Goal: Task Accomplishment & Management: Complete application form

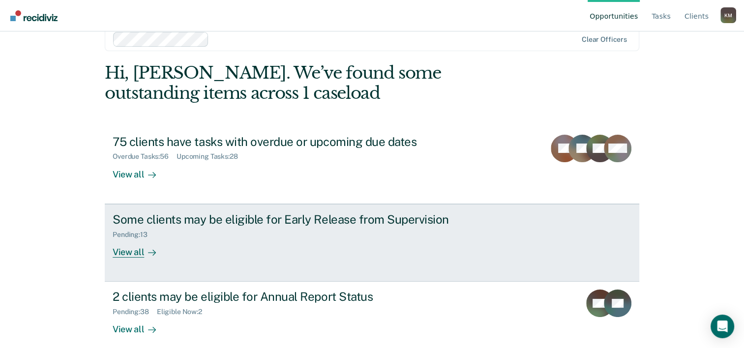
scroll to position [30, 0]
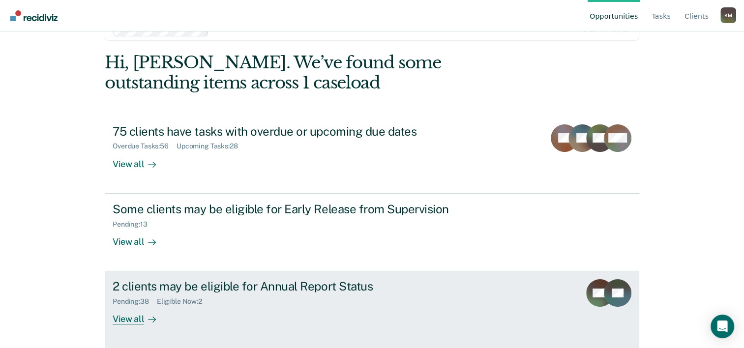
click at [207, 286] on div "2 clients may be eligible for Annual Report Status" at bounding box center [285, 286] width 345 height 14
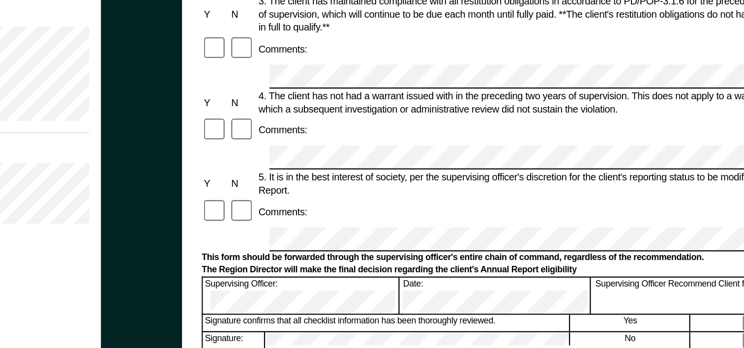
scroll to position [182, 0]
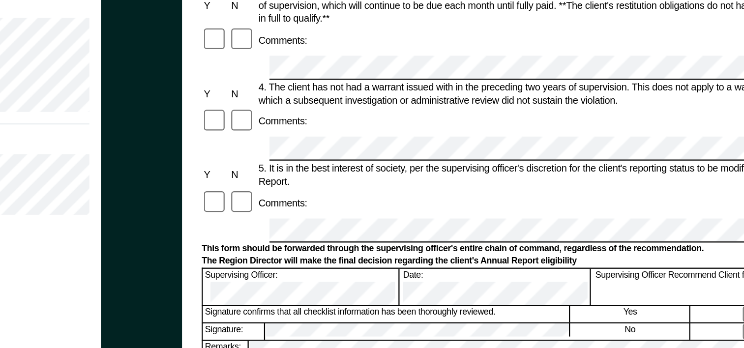
click at [615, 332] on div at bounding box center [635, 337] width 81 height 11
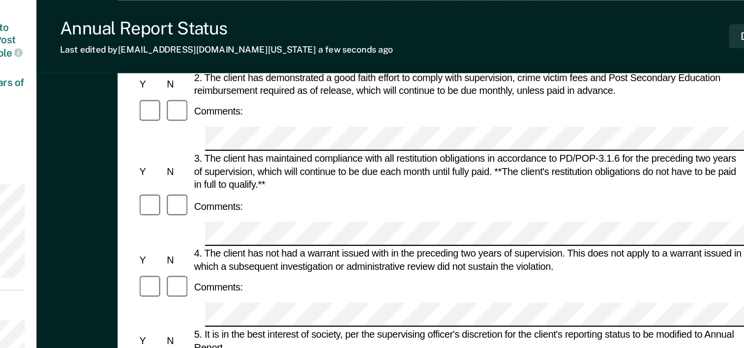
scroll to position [115, 0]
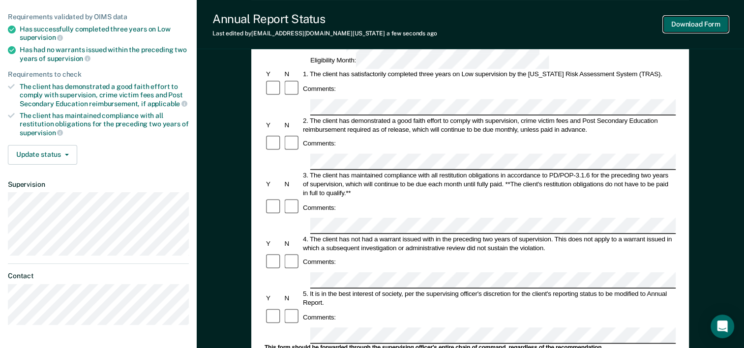
click at [687, 23] on button "Download Form" at bounding box center [696, 24] width 65 height 16
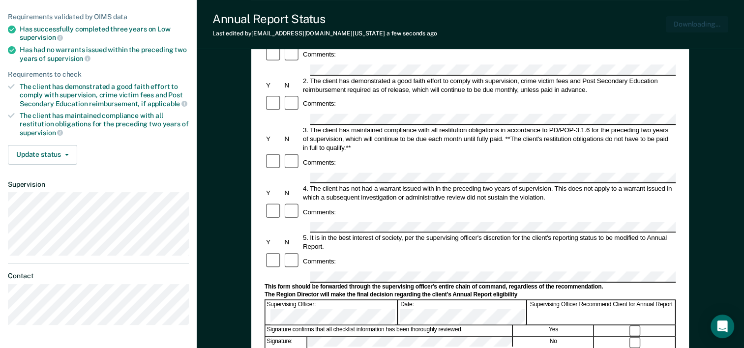
scroll to position [0, 0]
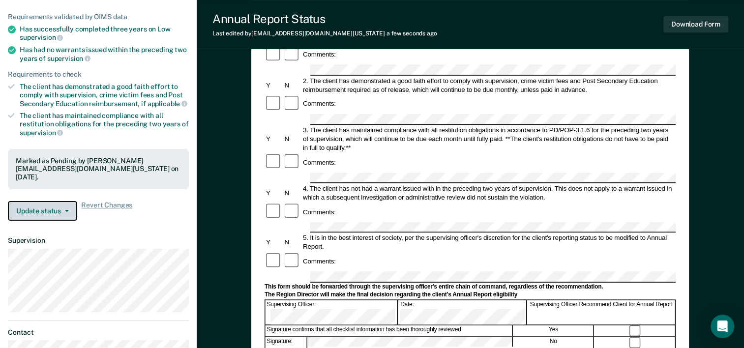
click at [61, 203] on button "Update status" at bounding box center [42, 211] width 69 height 20
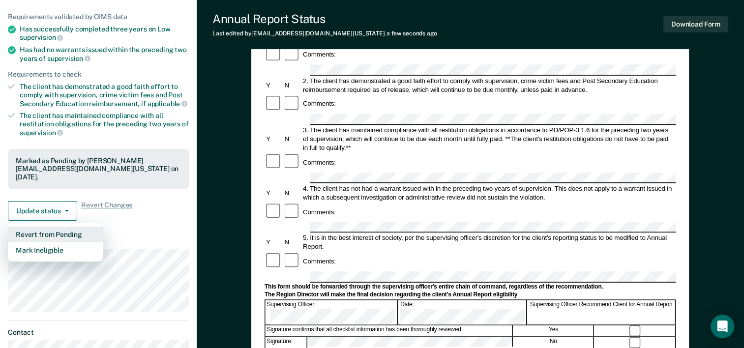
click at [61, 233] on button "Revert from Pending" at bounding box center [55, 235] width 95 height 16
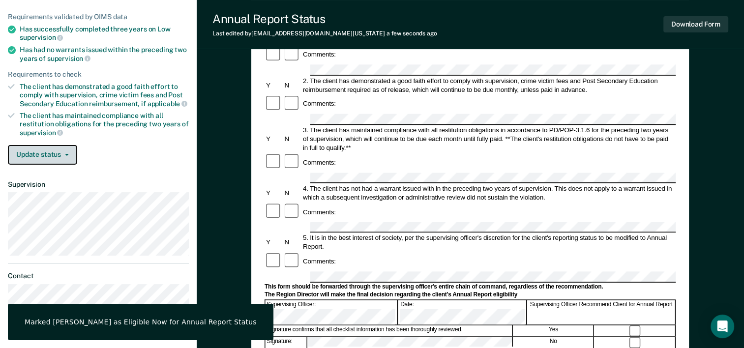
click at [61, 154] on button "Update status" at bounding box center [42, 155] width 69 height 20
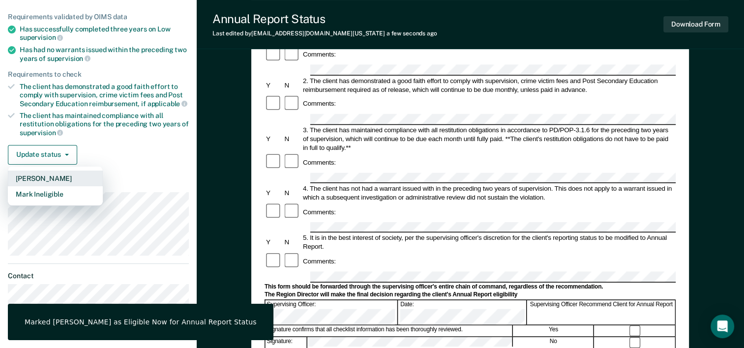
click at [58, 176] on button "Mark Pending" at bounding box center [55, 179] width 95 height 16
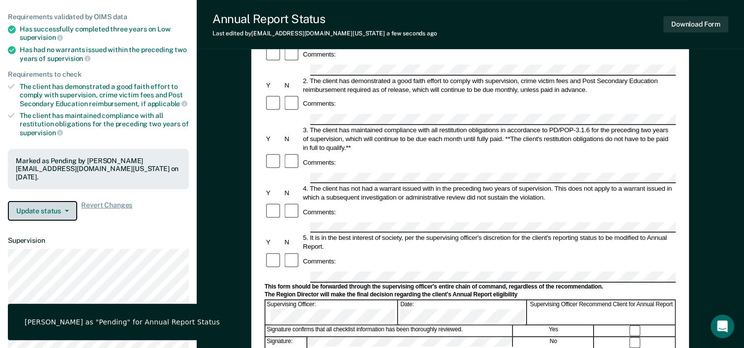
click at [65, 205] on button "Update status" at bounding box center [42, 211] width 69 height 20
